Goal: Share content

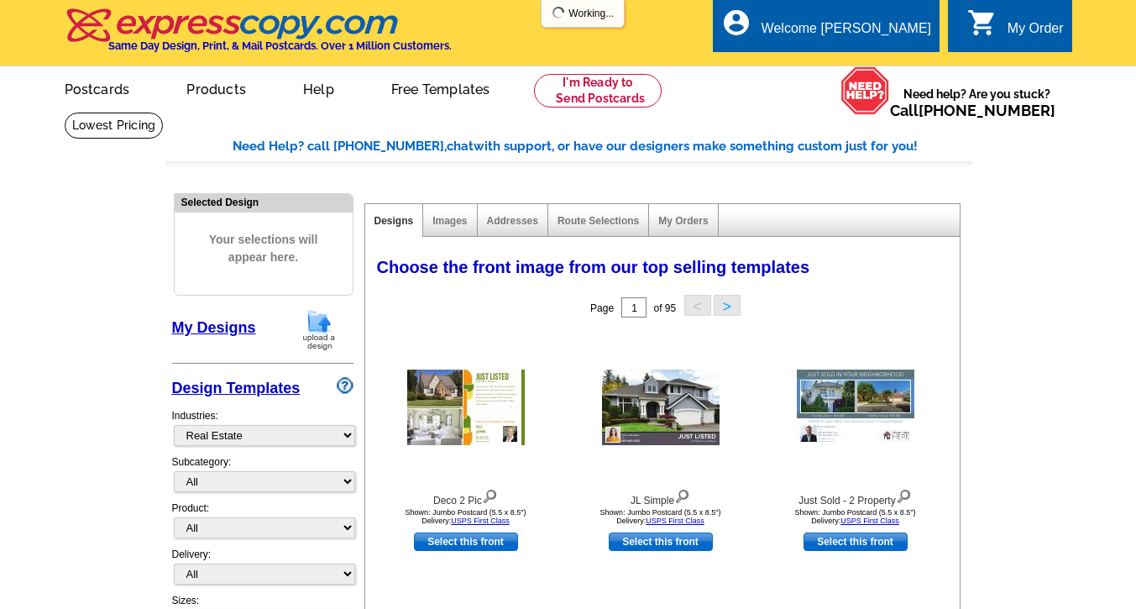
select select "785"
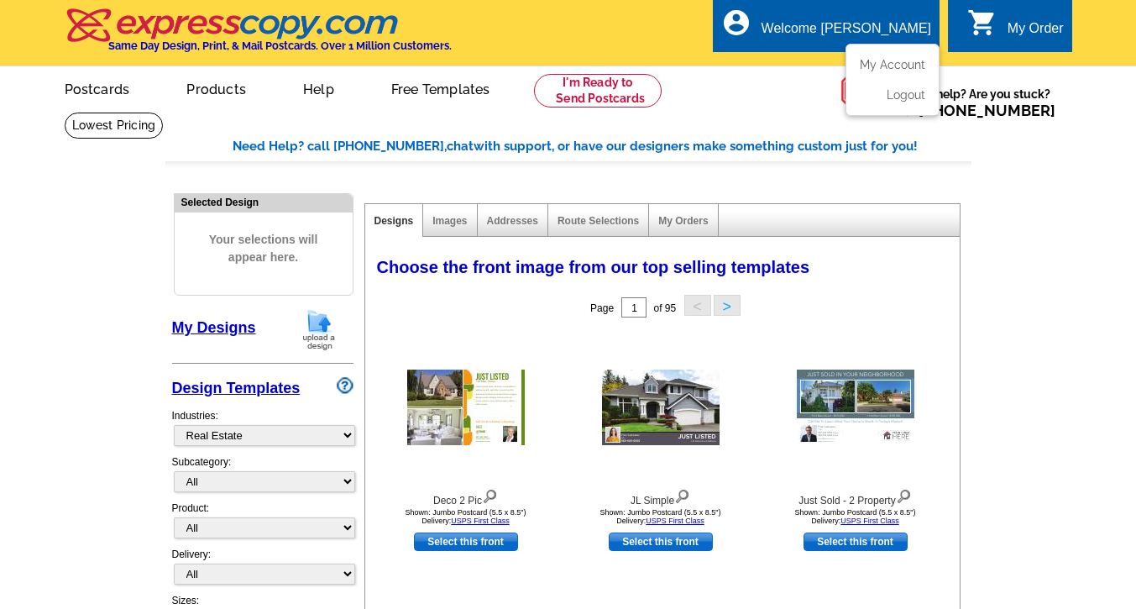
click at [892, 27] on div "Welcome [PERSON_NAME]" at bounding box center [846, 33] width 170 height 24
click at [873, 70] on link "My Account" at bounding box center [889, 64] width 72 height 15
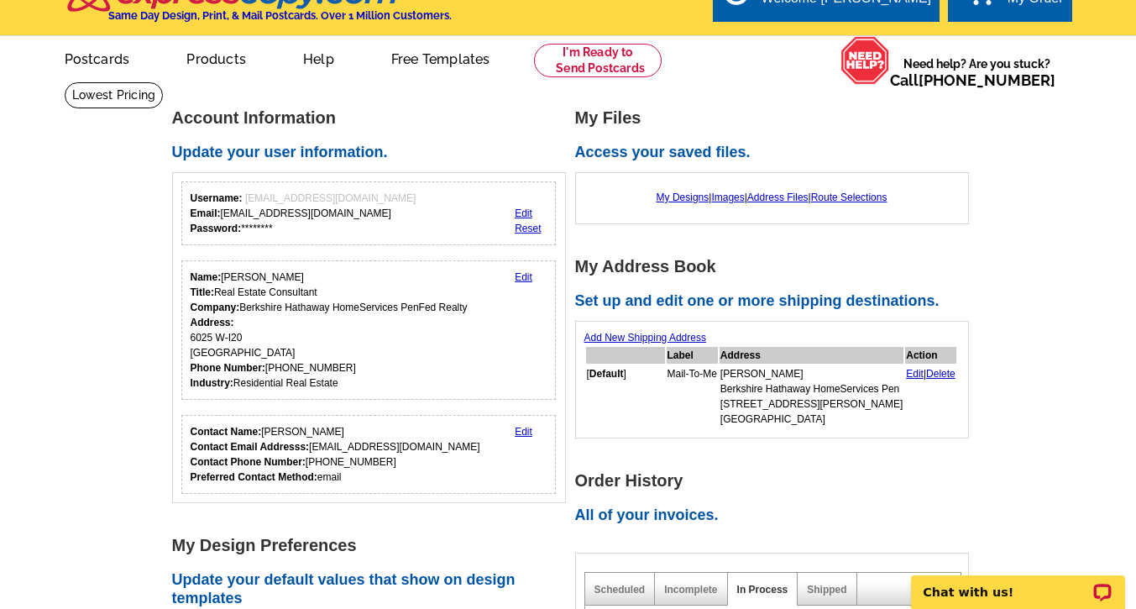
scroll to position [28, 0]
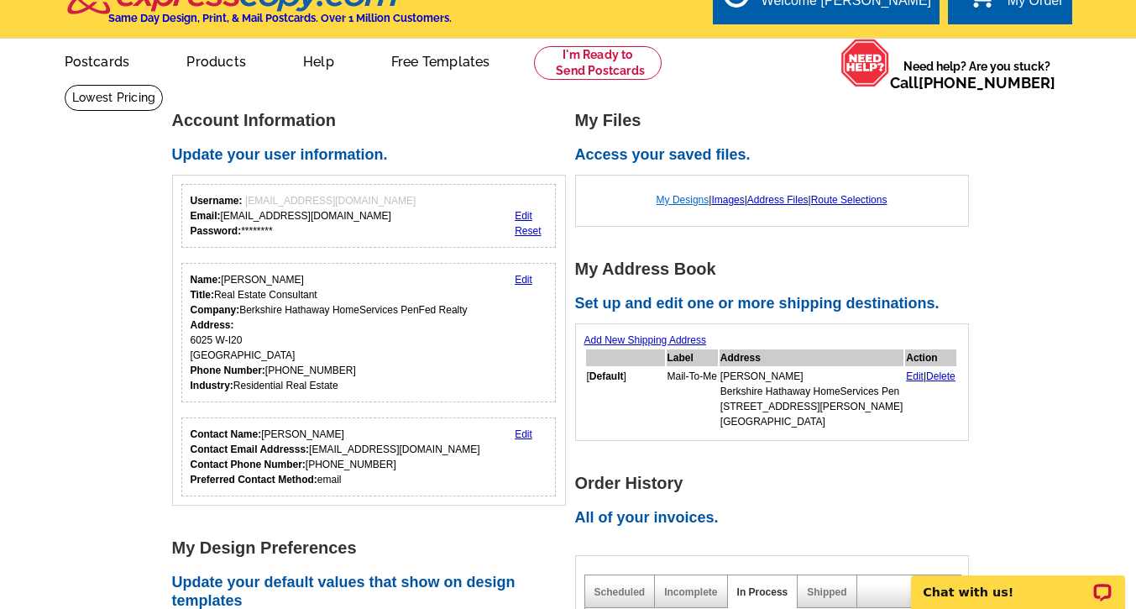
click at [678, 202] on link "My Designs" at bounding box center [682, 200] width 53 height 12
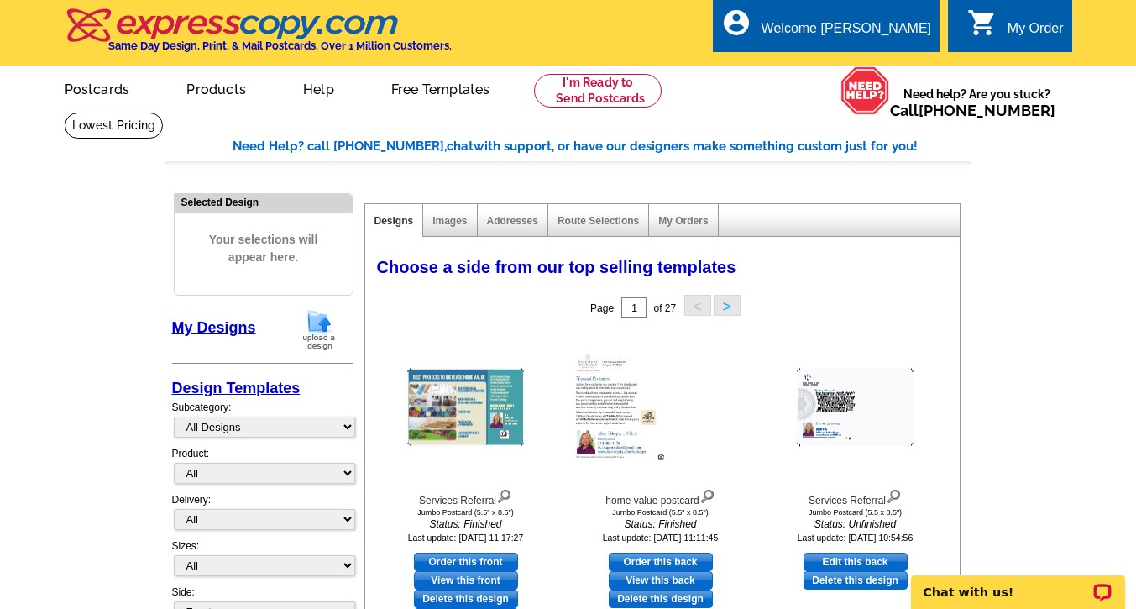
click at [682, 228] on div "My Orders" at bounding box center [683, 220] width 69 height 33
click at [682, 220] on link "My Orders" at bounding box center [683, 221] width 50 height 12
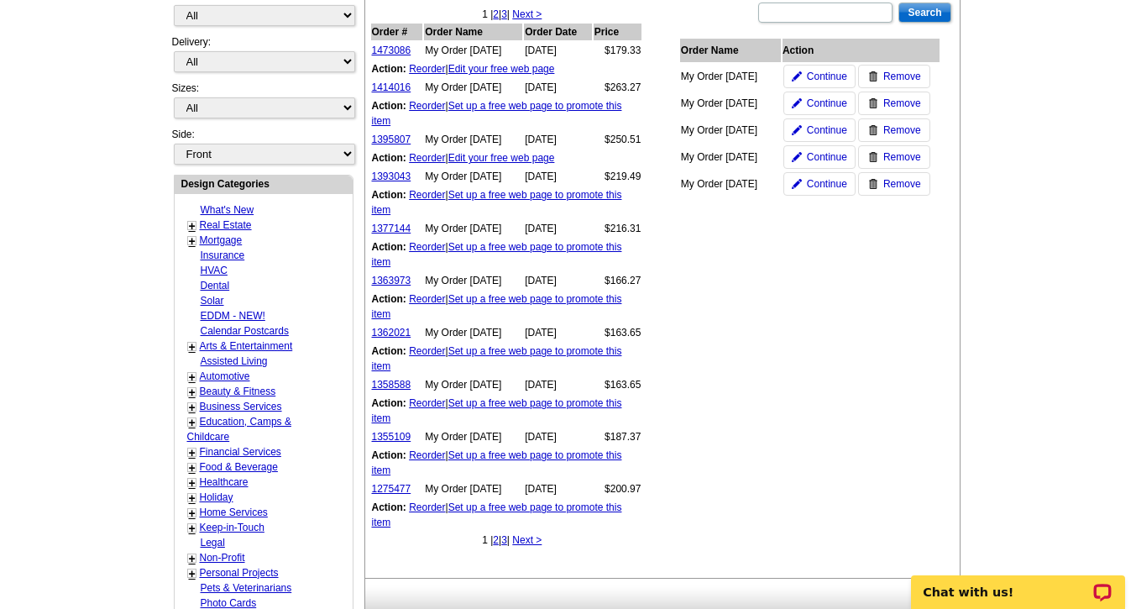
scroll to position [464, 0]
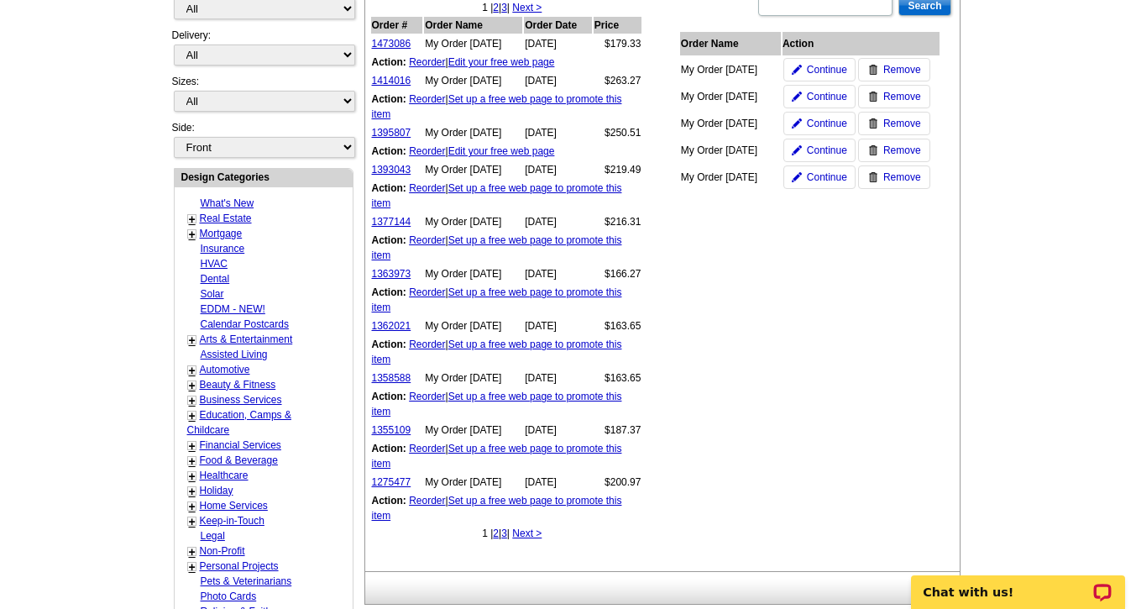
click at [494, 535] on link "2" at bounding box center [496, 533] width 6 height 12
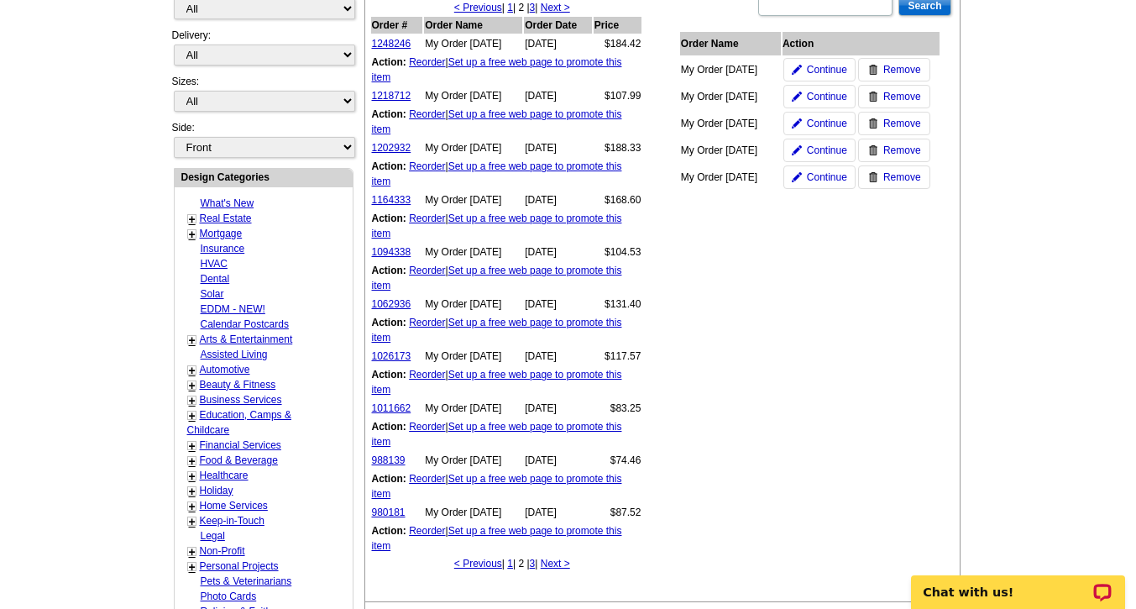
click at [471, 567] on link "< Previous" at bounding box center [478, 563] width 48 height 12
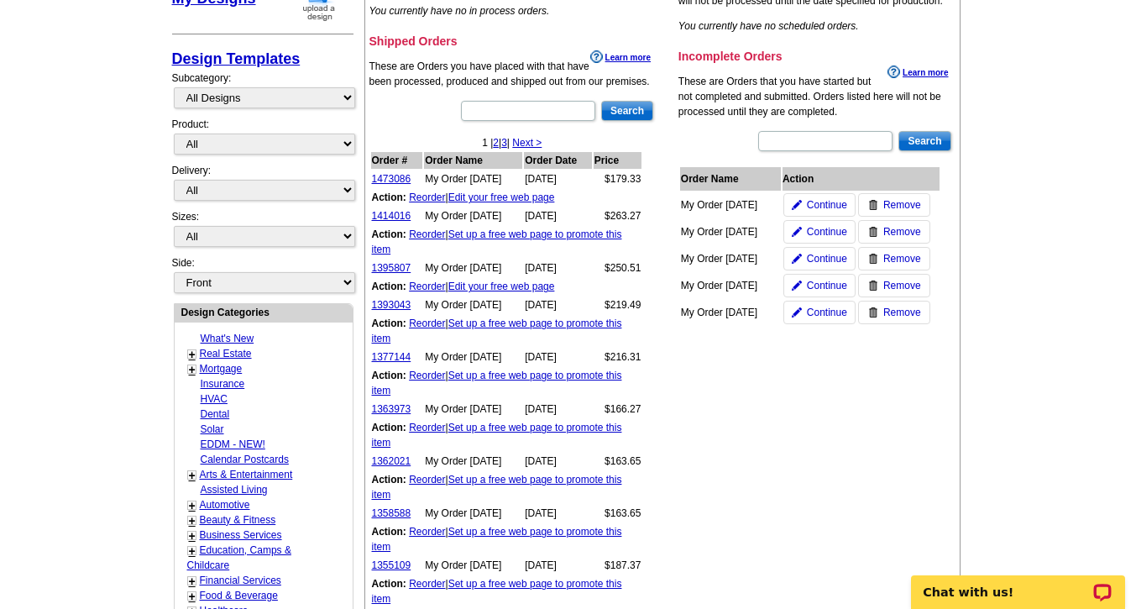
scroll to position [327, 0]
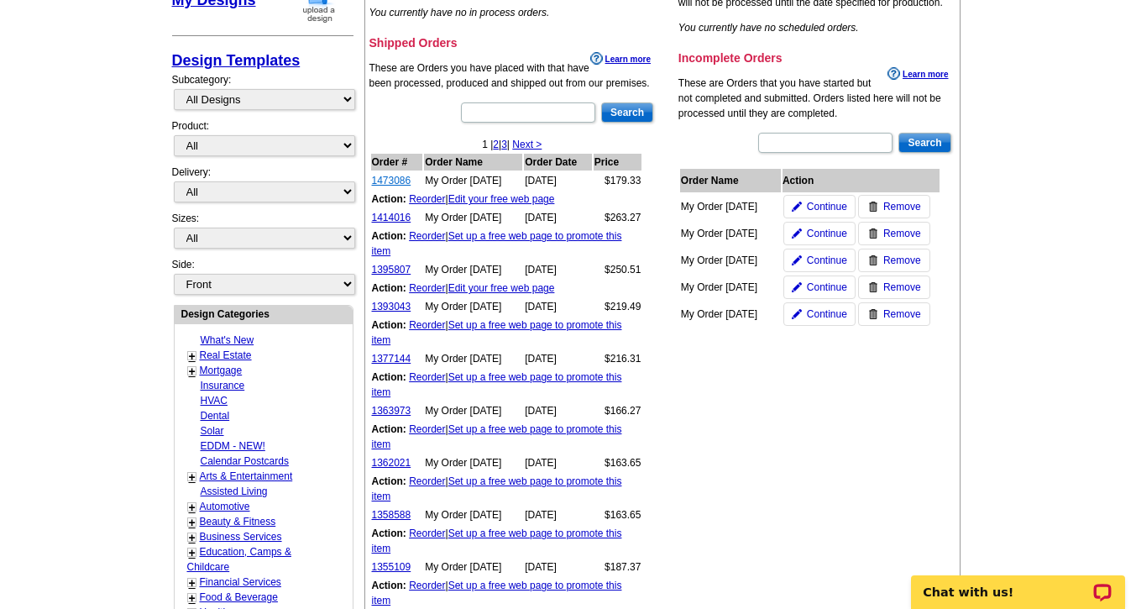
click at [390, 176] on link "1473086" at bounding box center [391, 181] width 39 height 12
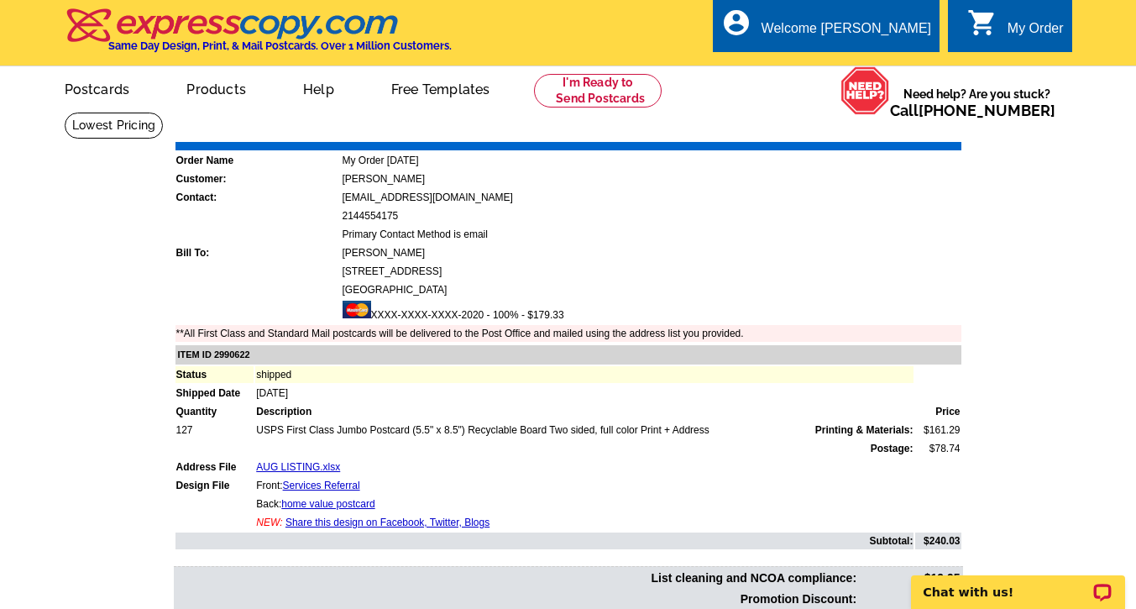
click at [371, 522] on link "Share this design on Facebook, Twitter, Blogs" at bounding box center [387, 522] width 204 height 12
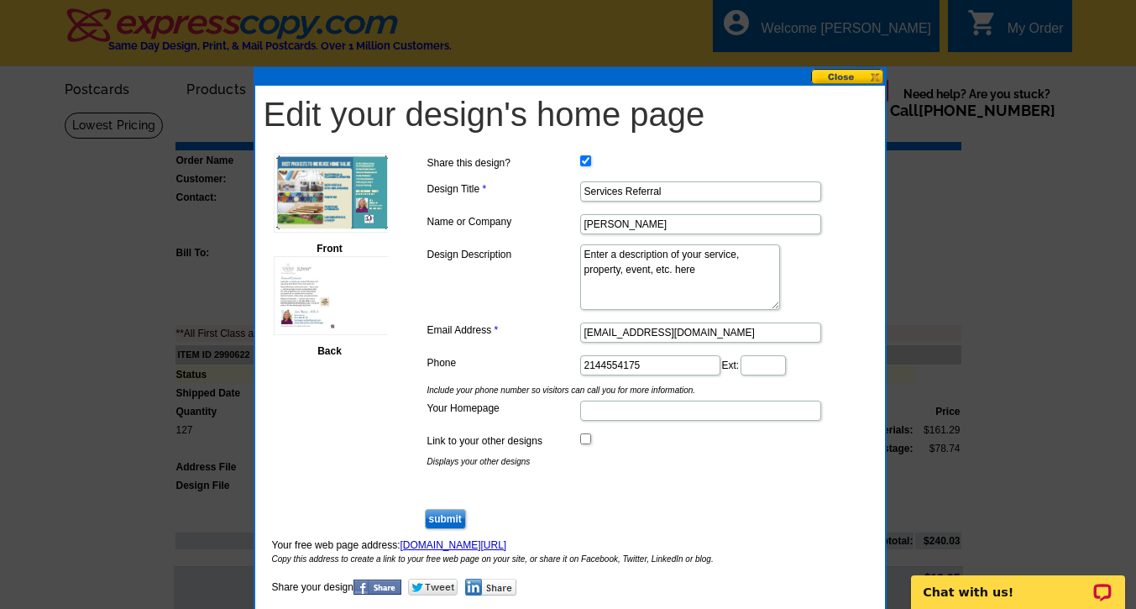
drag, startPoint x: 697, startPoint y: 191, endPoint x: 473, endPoint y: 198, distance: 223.4
click at [473, 198] on dd "Services Referral" at bounding box center [646, 190] width 447 height 26
type input "Home Value"
click at [604, 257] on textarea "Design Description" at bounding box center [680, 276] width 200 height 65
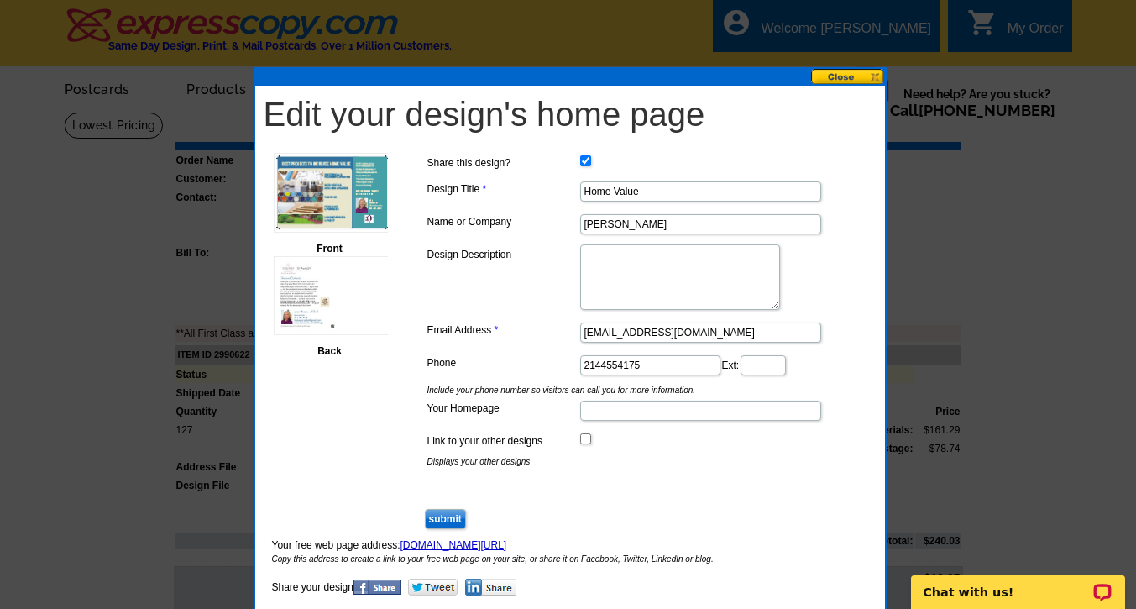
click at [604, 257] on textarea "Design Description" at bounding box center [680, 276] width 200 height 65
type textarea "Checkout which improvements increase value!"
click at [609, 412] on input "Your Homepage" at bounding box center [700, 410] width 241 height 20
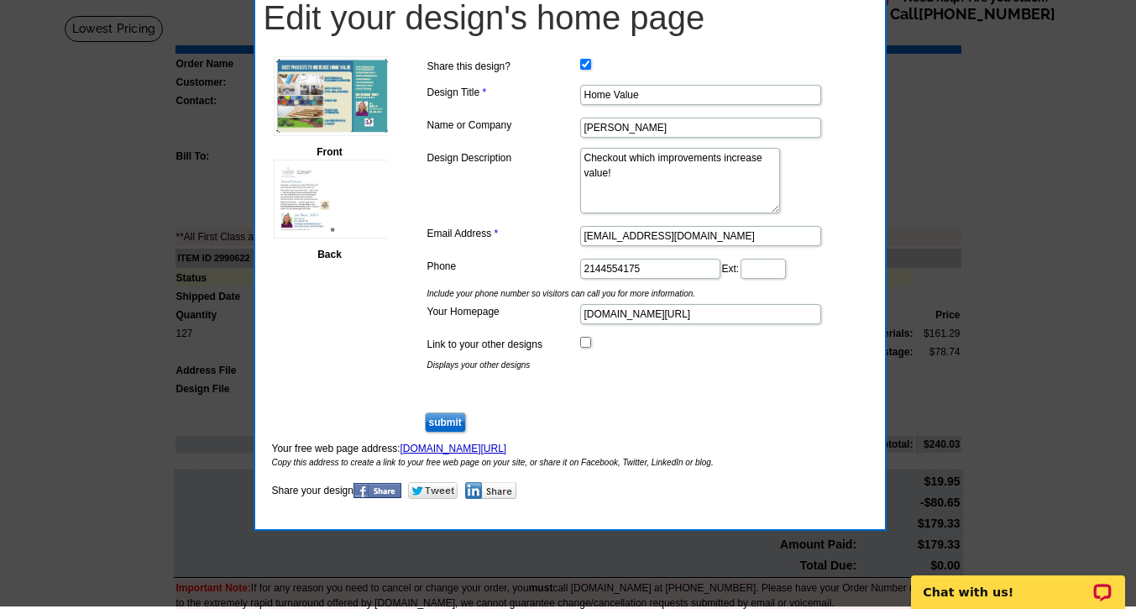
scroll to position [109, 0]
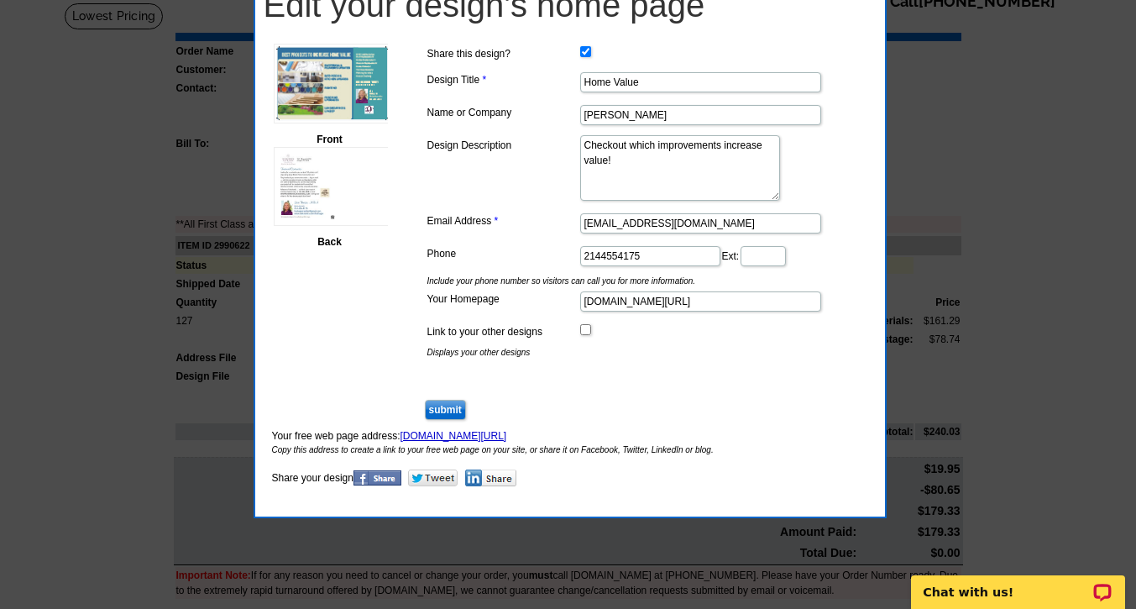
type input "www.weknowtx.com/lisahager"
click at [439, 409] on input "submit" at bounding box center [445, 410] width 41 height 20
click at [376, 476] on img at bounding box center [377, 477] width 48 height 15
click at [507, 432] on link "www.expresscopy.com/user-designs/design/Home-Value/id/2990622" at bounding box center [453, 436] width 107 height 12
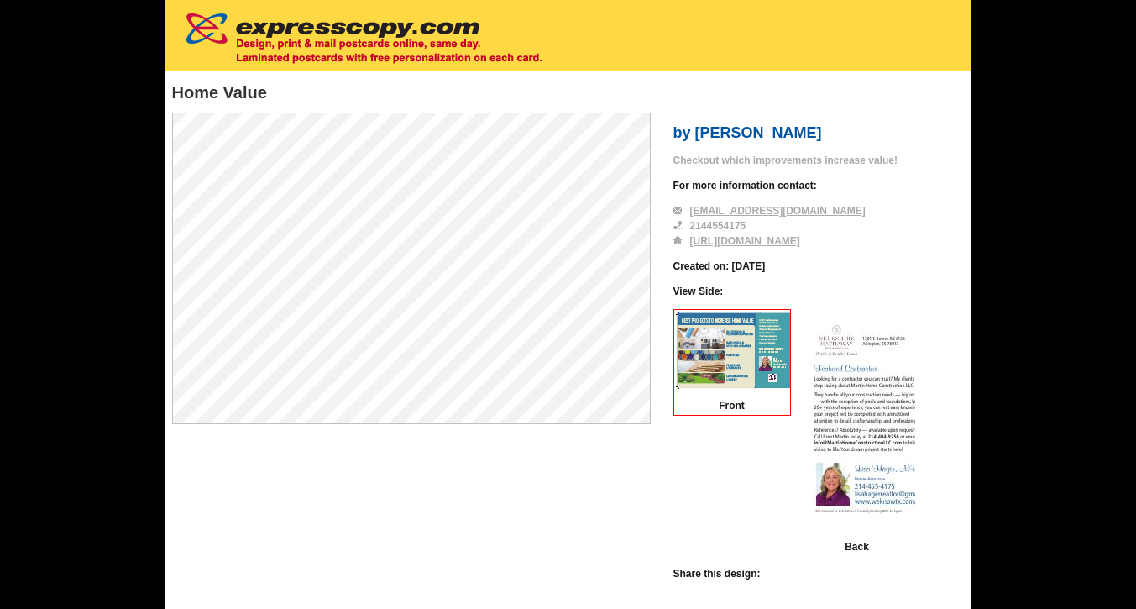
click at [847, 459] on img at bounding box center [969, 421] width 336 height 220
